Goal: Check status: Check status

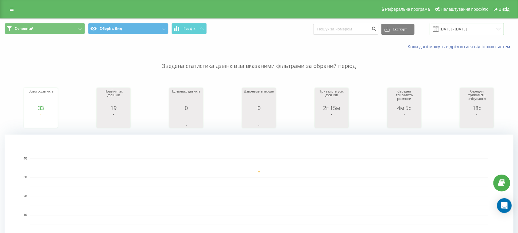
click at [476, 28] on input "[DATE] - [DATE]" at bounding box center [467, 29] width 74 height 12
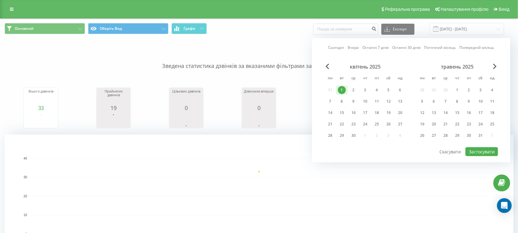
click at [338, 47] on link "Сьогодні" at bounding box center [337, 48] width 16 height 6
click at [484, 150] on button "Застосувати" at bounding box center [482, 151] width 33 height 9
type input "[DATE] - [DATE]"
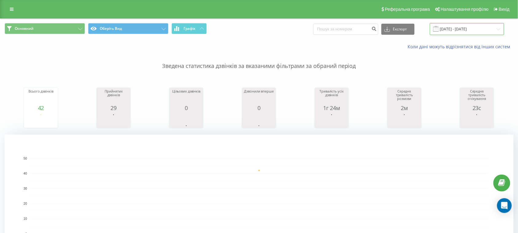
click at [449, 30] on input "[DATE] - [DATE]" at bounding box center [467, 29] width 74 height 12
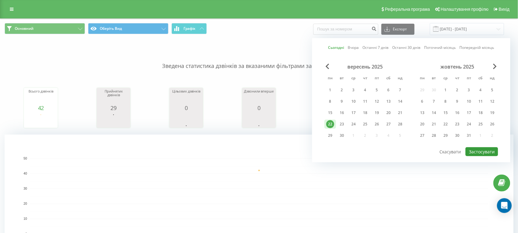
click at [482, 150] on button "Застосувати" at bounding box center [482, 151] width 33 height 9
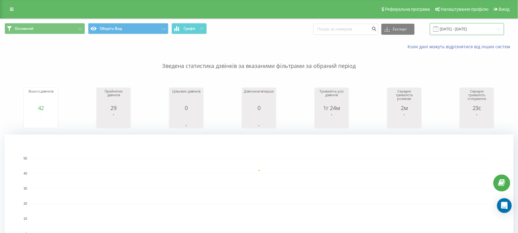
click at [466, 27] on input "[DATE] - [DATE]" at bounding box center [467, 29] width 74 height 12
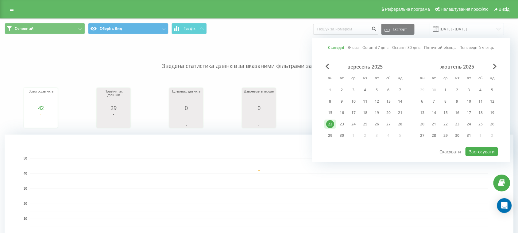
click at [335, 43] on div "Сьогодні Вчора Останні 7 днів Останні 30 днів Поточний місяць Попередній місяць…" at bounding box center [411, 100] width 198 height 124
click at [337, 46] on link "Сьогодні" at bounding box center [337, 48] width 16 height 6
click at [472, 147] on button "Застосувати" at bounding box center [482, 151] width 33 height 9
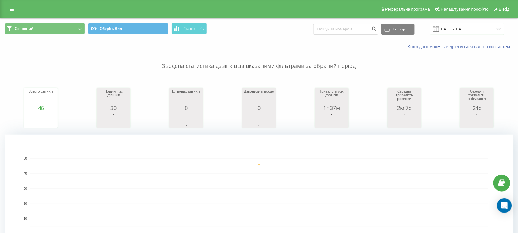
click at [478, 26] on input "[DATE] - [DATE]" at bounding box center [467, 29] width 74 height 12
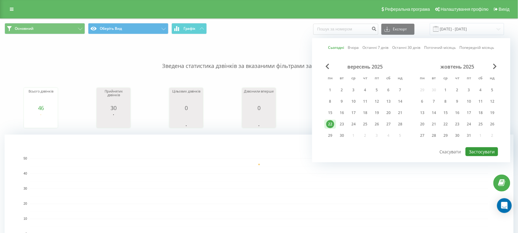
click at [479, 150] on button "Застосувати" at bounding box center [482, 151] width 33 height 9
